Goal: Transaction & Acquisition: Subscribe to service/newsletter

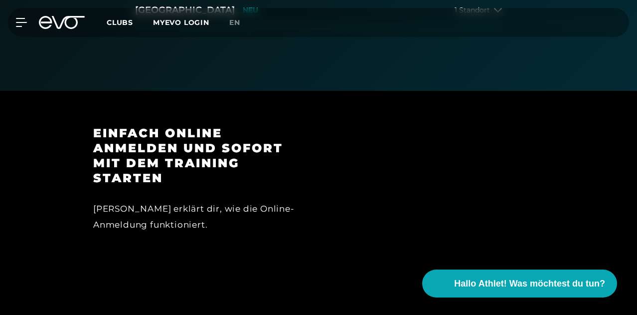
scroll to position [415, 0]
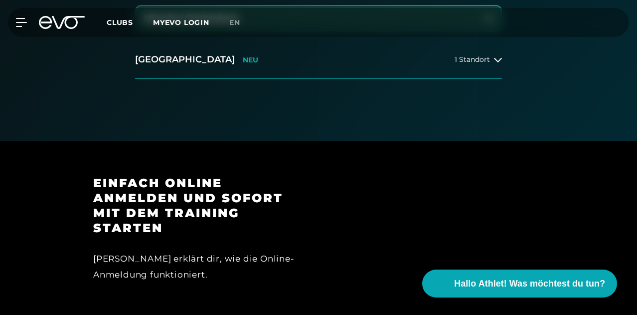
click at [240, 31] on button "München Glockenbach" at bounding box center [318, 18] width 365 height 25
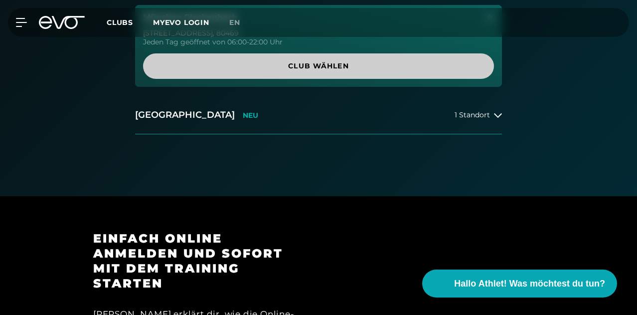
click at [297, 71] on span "Club wählen" at bounding box center [318, 66] width 327 height 10
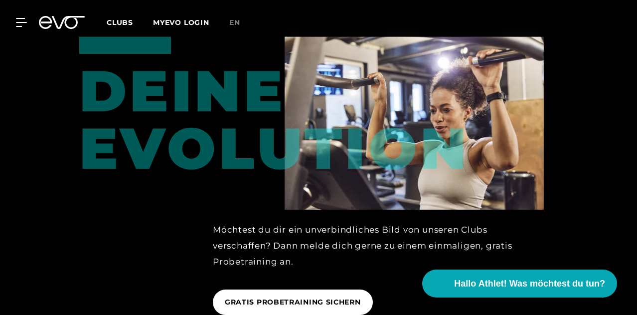
scroll to position [1590, 0]
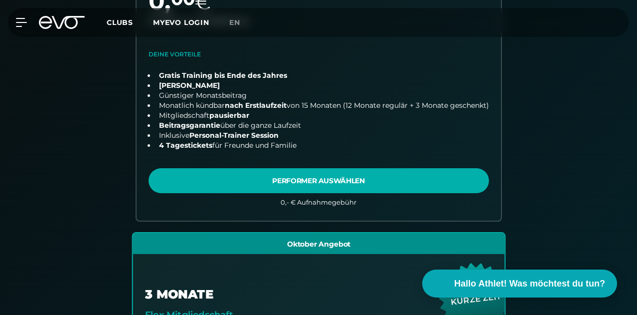
scroll to position [510, 0]
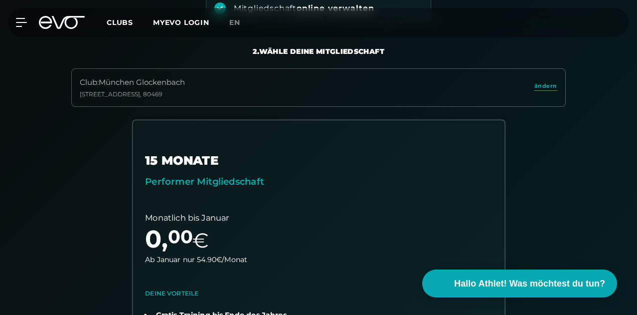
scroll to position [177, 0]
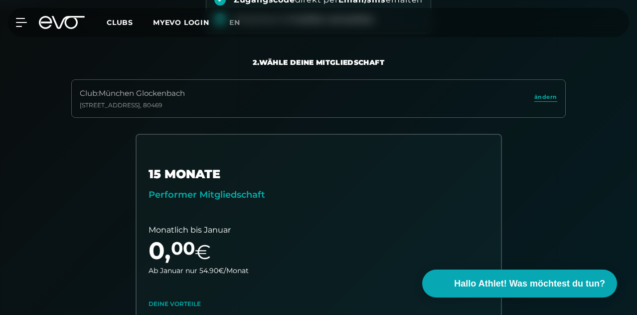
click at [200, 118] on div "Club : München [STREET_ADDRESS]" at bounding box center [318, 98] width 495 height 38
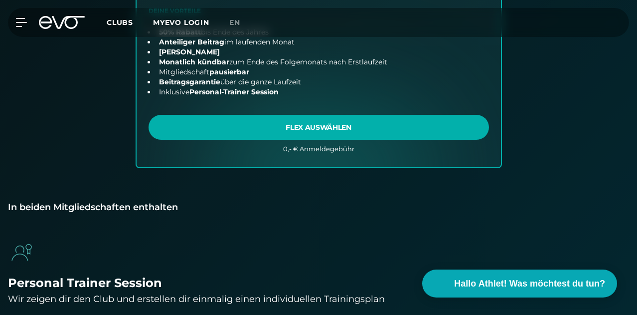
scroll to position [676, 0]
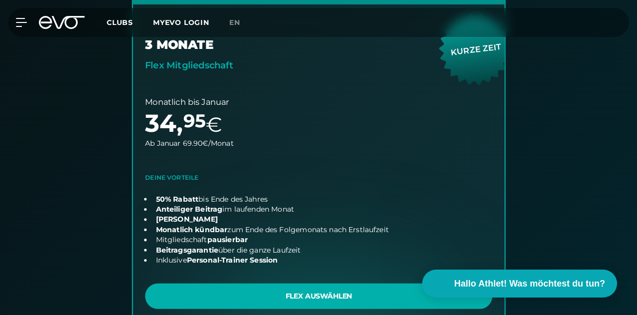
click at [424, 74] on link "choose plan" at bounding box center [319, 160] width 372 height 353
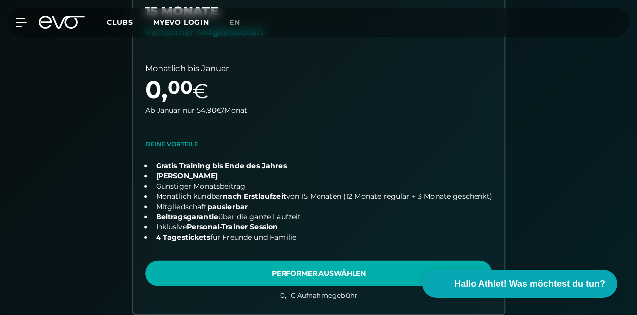
scroll to position [343, 0]
